Goal: Navigation & Orientation: Go to known website

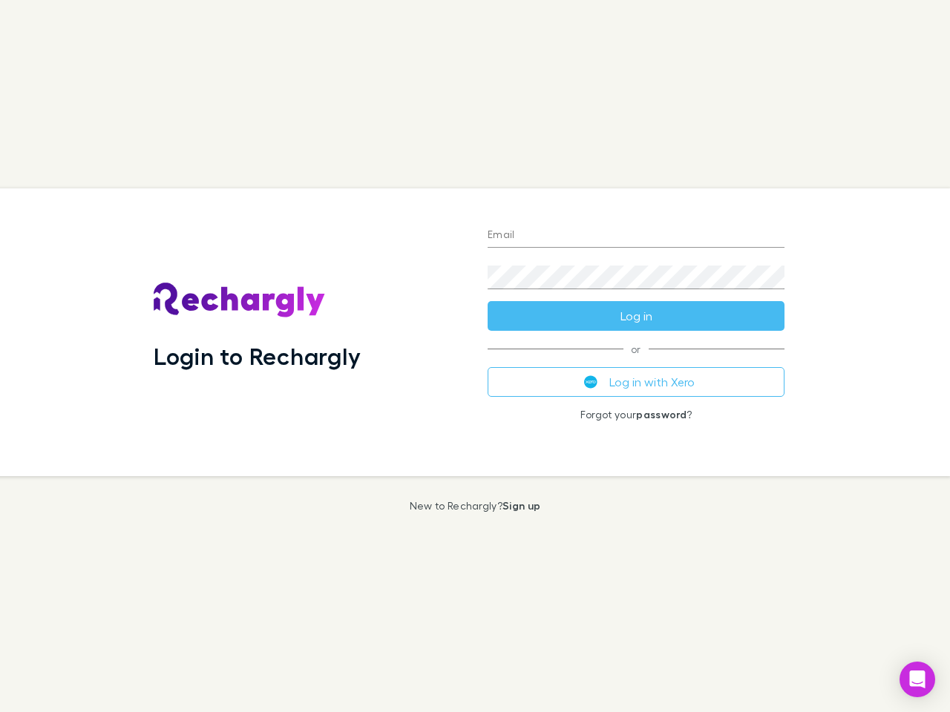
click at [475, 356] on div "Login to Rechargly" at bounding box center [309, 332] width 334 height 288
click at [636, 236] on input "Email" at bounding box center [635, 236] width 297 height 24
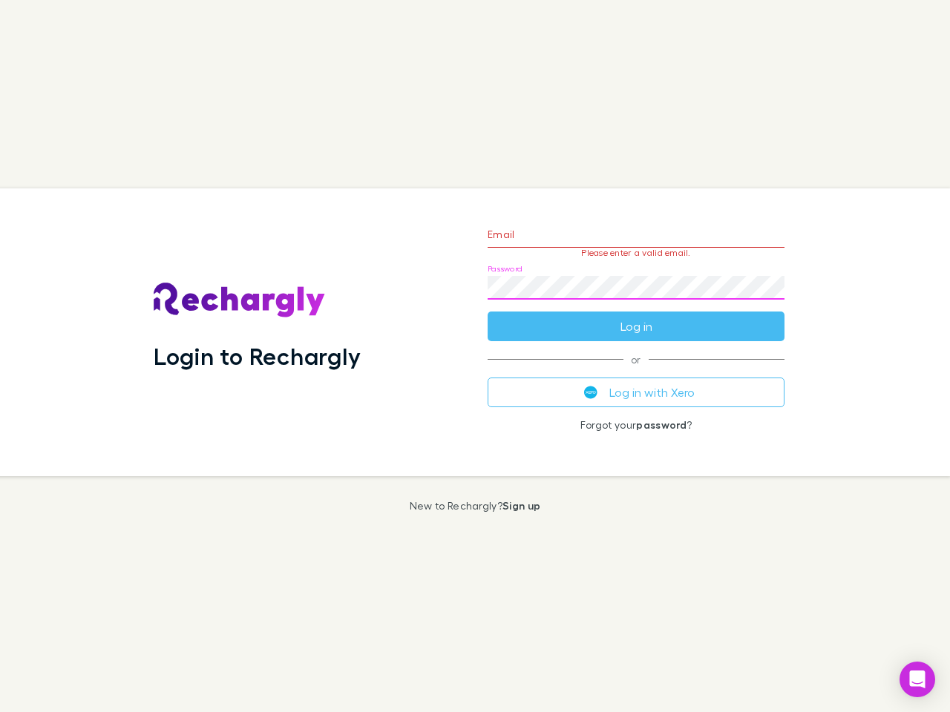
click at [636, 316] on form "Email Please enter a valid email. Password Log in" at bounding box center [635, 276] width 297 height 129
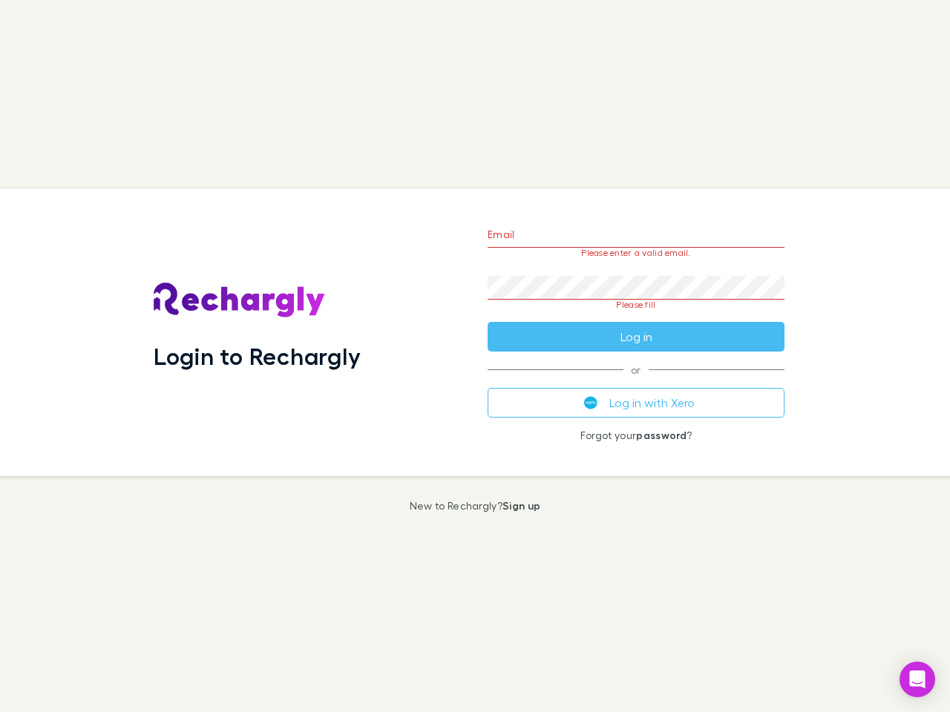
click at [636, 382] on div "Email Please enter a valid email. Password Please fill Log in or Log in with Xe…" at bounding box center [636, 332] width 321 height 288
click at [917, 680] on icon "Open Intercom Messenger" at bounding box center [918, 680] width 16 height 18
